Goal: Information Seeking & Learning: Learn about a topic

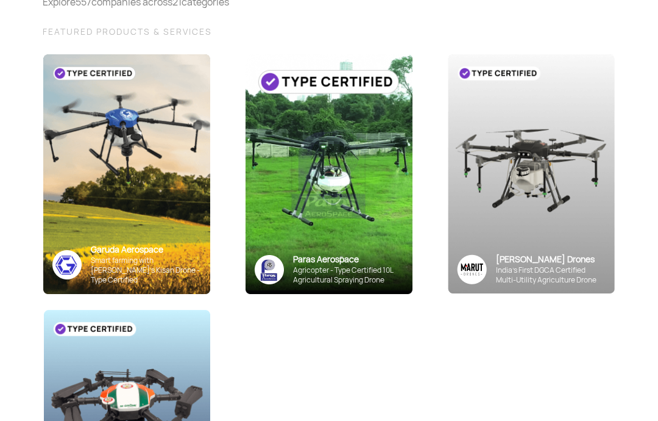
scroll to position [135, 0]
click at [336, 269] on div "Agricopter - Type Certified 10L Agricultural Spraying Drone" at bounding box center [348, 275] width 110 height 20
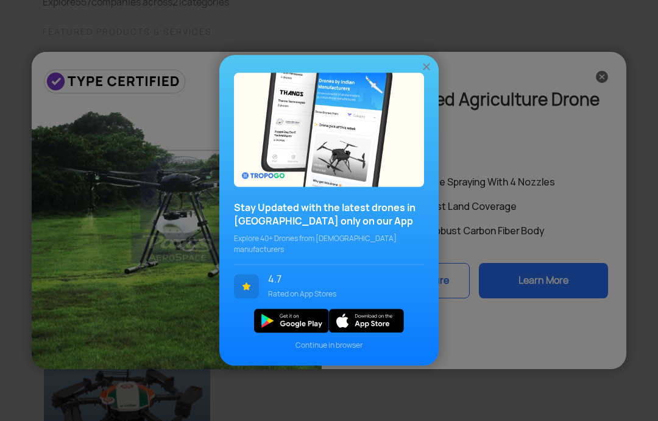
click at [80, 260] on div "Stay Updated with the latest drones in India only on our App Explore 40+ Drones…" at bounding box center [329, 210] width 658 height 421
click at [423, 73] on img at bounding box center [427, 67] width 12 height 12
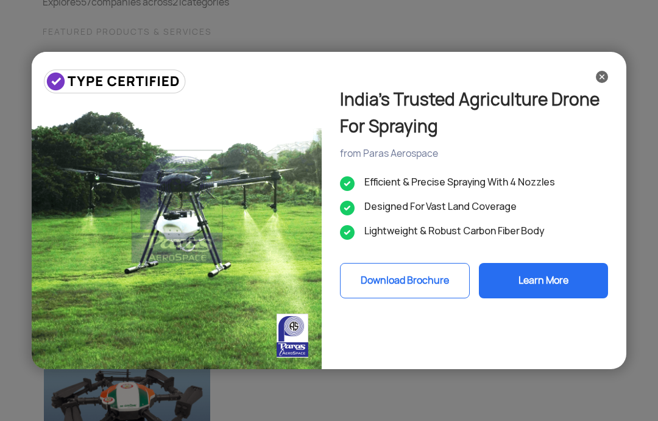
click at [554, 291] on button "Learn More" at bounding box center [543, 280] width 129 height 35
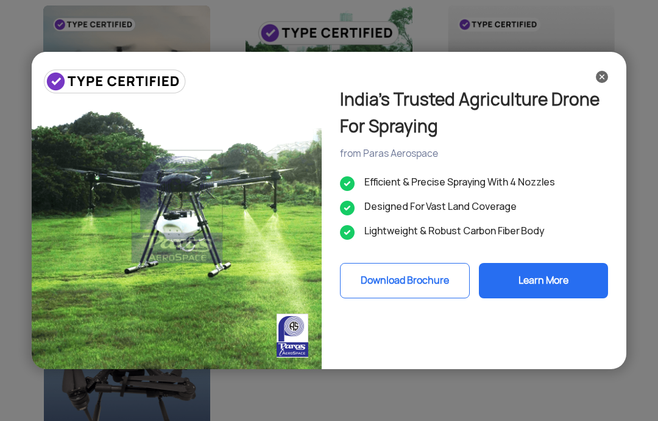
click at [601, 76] on img at bounding box center [602, 77] width 12 height 12
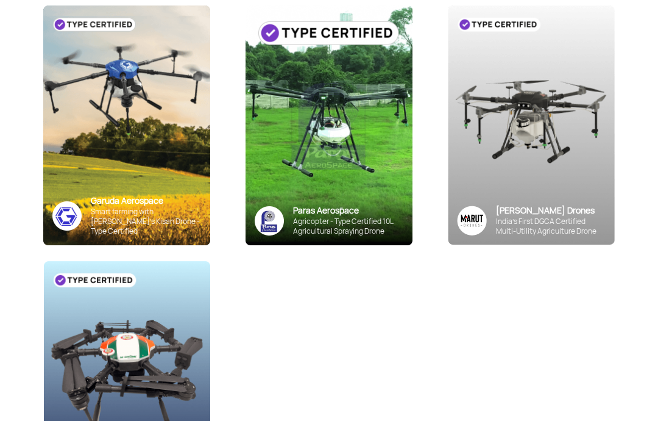
click at [533, 224] on div "India’s First DGCA Certified Multi-Utility Agriculture Drone" at bounding box center [551, 226] width 110 height 20
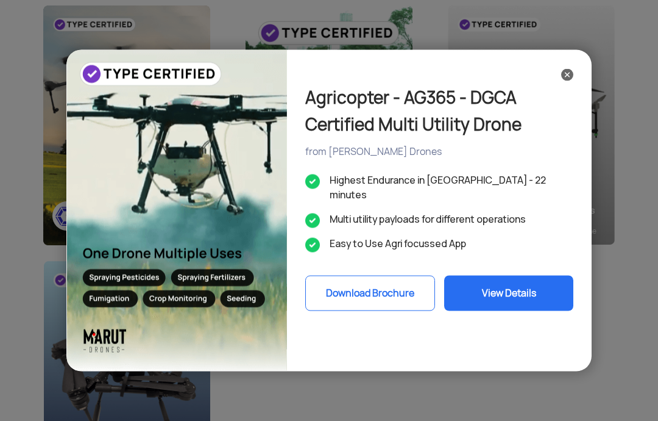
click at [552, 79] on div at bounding box center [439, 76] width 268 height 16
click at [563, 79] on img at bounding box center [567, 75] width 12 height 12
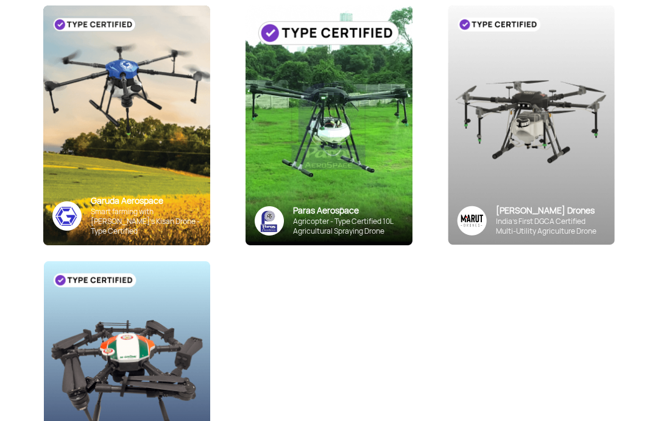
click at [499, 202] on div "Marut Drones India’s First DGCA Certified Multi-Utility Agriculture Drone" at bounding box center [531, 220] width 167 height 49
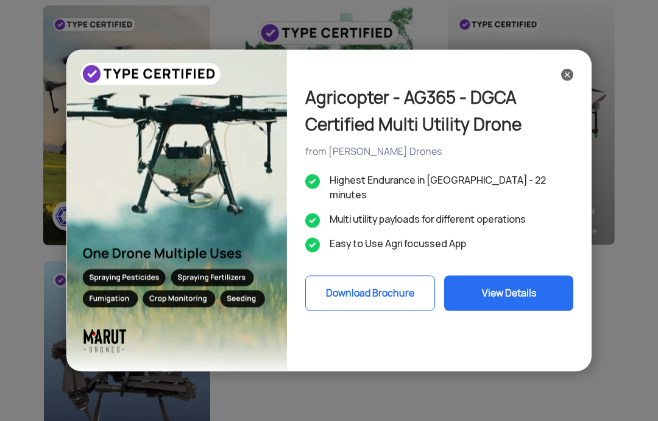
click at [522, 276] on button "View Details" at bounding box center [508, 293] width 129 height 35
click at [513, 276] on button "View Details" at bounding box center [508, 293] width 129 height 35
click at [565, 79] on img at bounding box center [567, 75] width 12 height 12
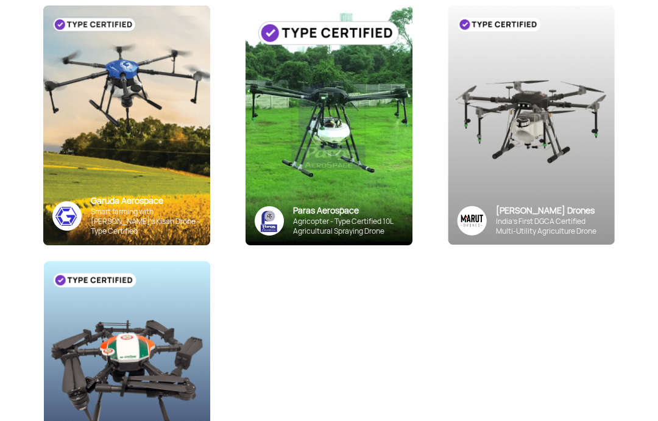
click at [496, 37] on img at bounding box center [531, 124] width 167 height 239
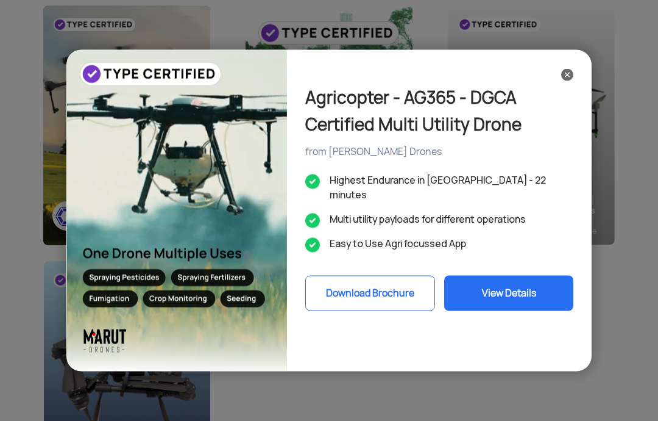
click at [118, 262] on img at bounding box center [176, 210] width 221 height 321
click at [135, 220] on img at bounding box center [176, 210] width 221 height 321
click at [116, 76] on img at bounding box center [176, 210] width 221 height 321
click at [149, 251] on img at bounding box center [176, 210] width 221 height 321
click at [91, 224] on img at bounding box center [176, 210] width 221 height 321
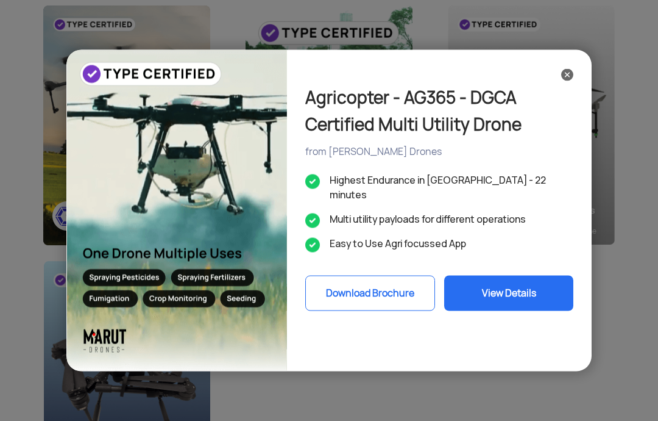
click at [525, 277] on button "View Details" at bounding box center [508, 293] width 129 height 35
click at [563, 88] on div "Agricopter - AG365 - DGCA Certified Multi Utility Drone" at bounding box center [439, 111] width 268 height 54
click at [564, 73] on img at bounding box center [567, 75] width 12 height 12
